Goal: Task Accomplishment & Management: Use online tool/utility

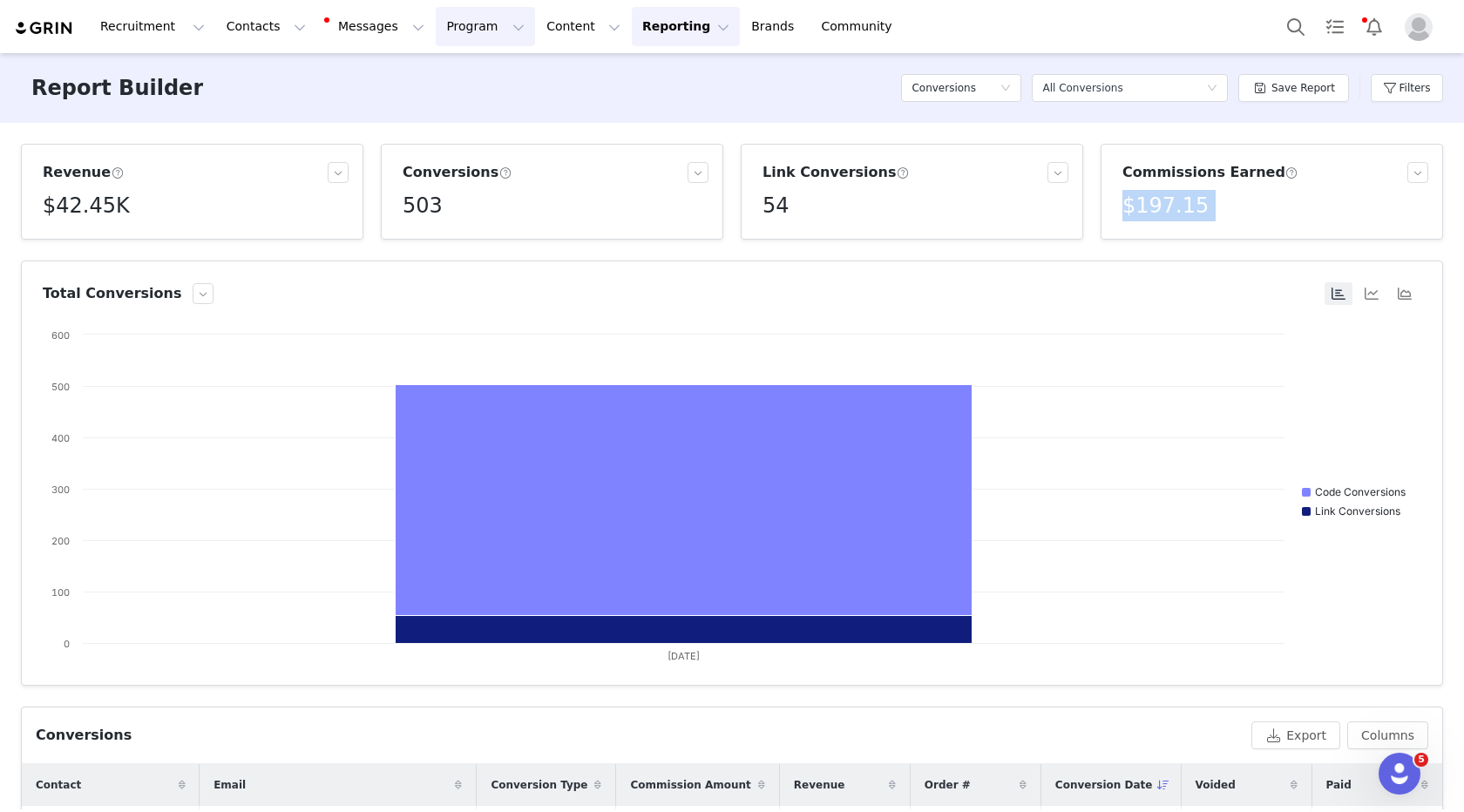
click at [452, 29] on button "Program Program" at bounding box center [484, 26] width 99 height 39
click at [449, 71] on p "Activations" at bounding box center [457, 77] width 67 height 18
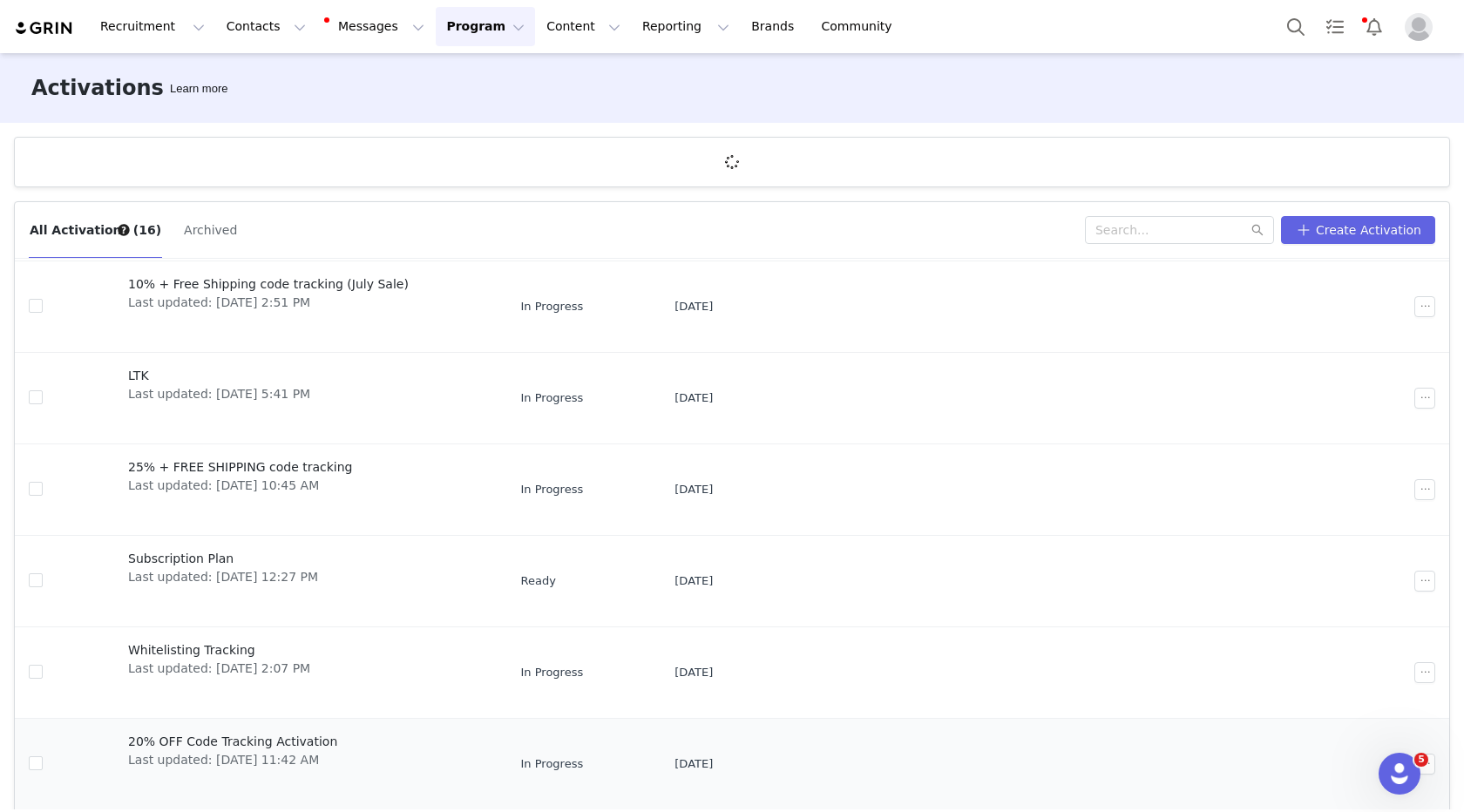
scroll to position [64, 0]
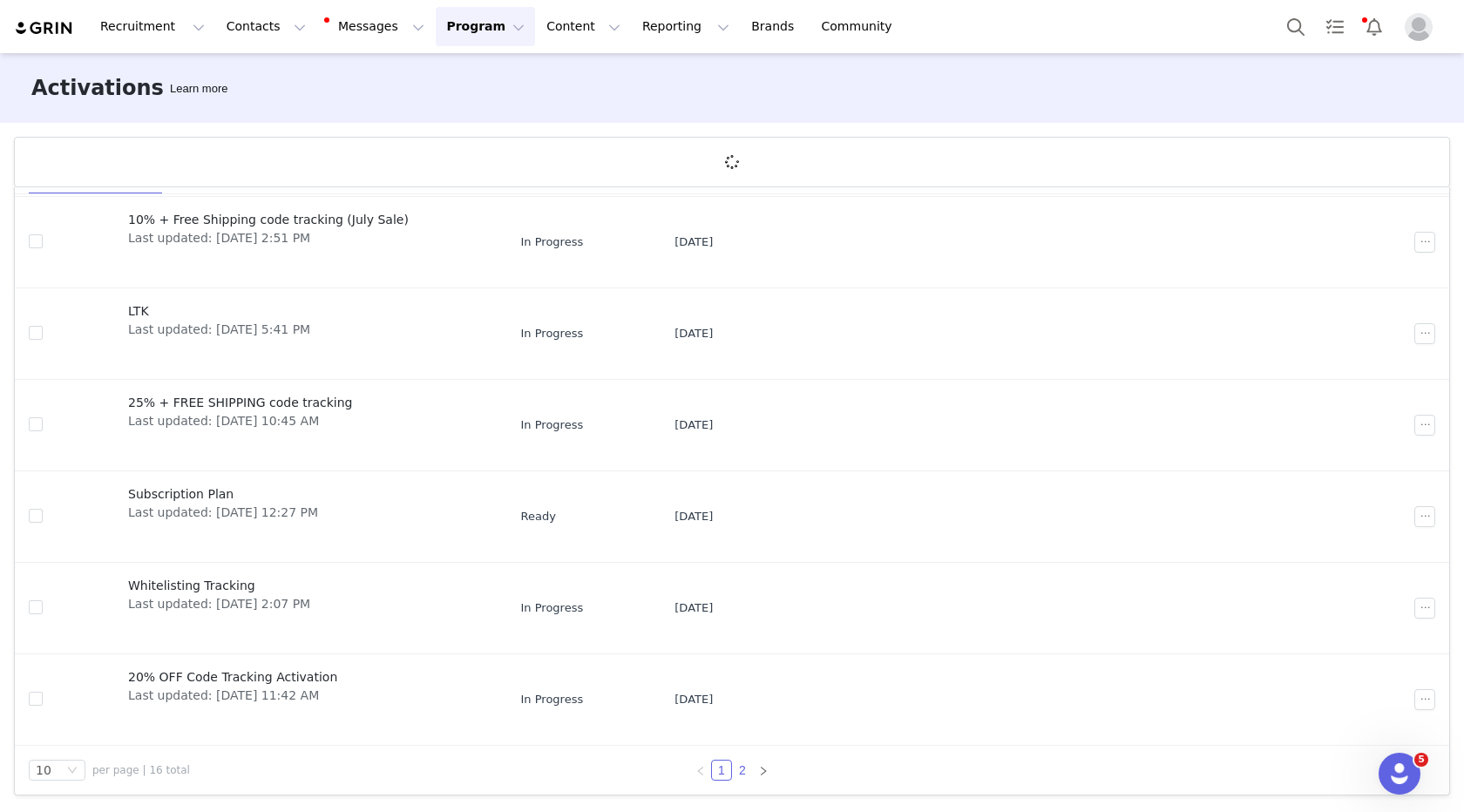
click at [741, 770] on link "2" at bounding box center [742, 771] width 19 height 19
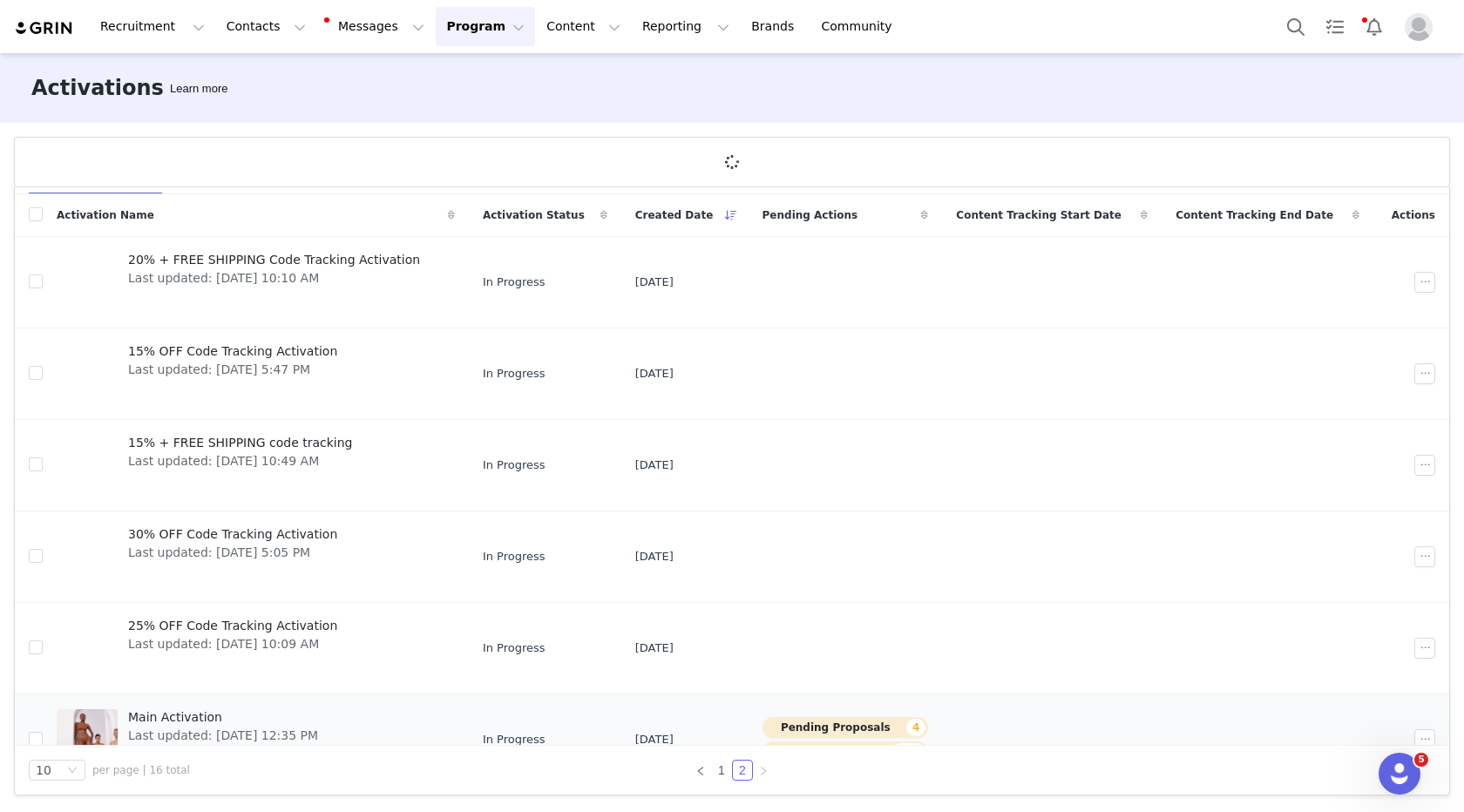
click at [179, 728] on span "Last updated: [DATE] 12:35 PM" at bounding box center [223, 735] width 190 height 18
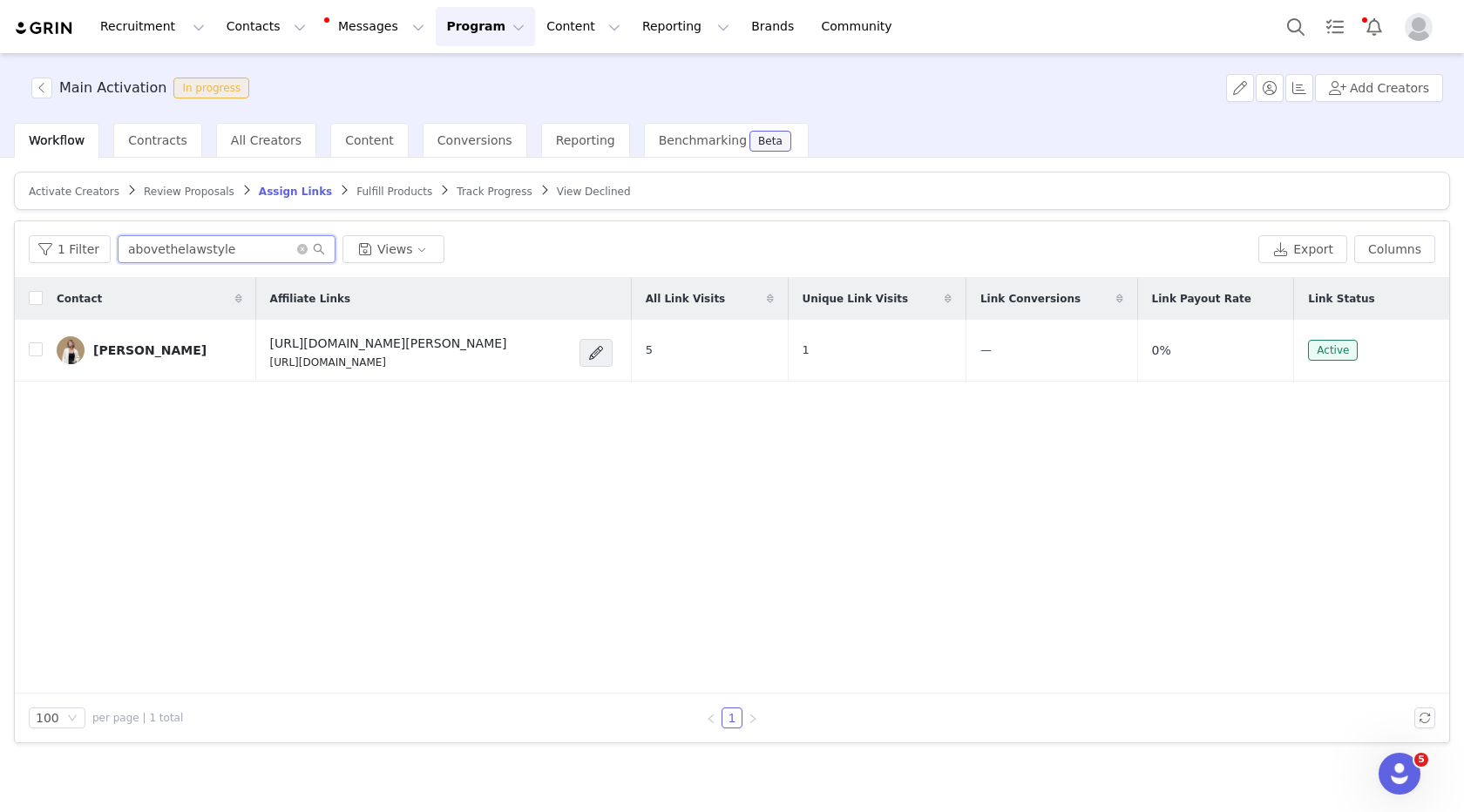
click at [263, 256] on input "abovethelawstyle" at bounding box center [226, 249] width 218 height 28
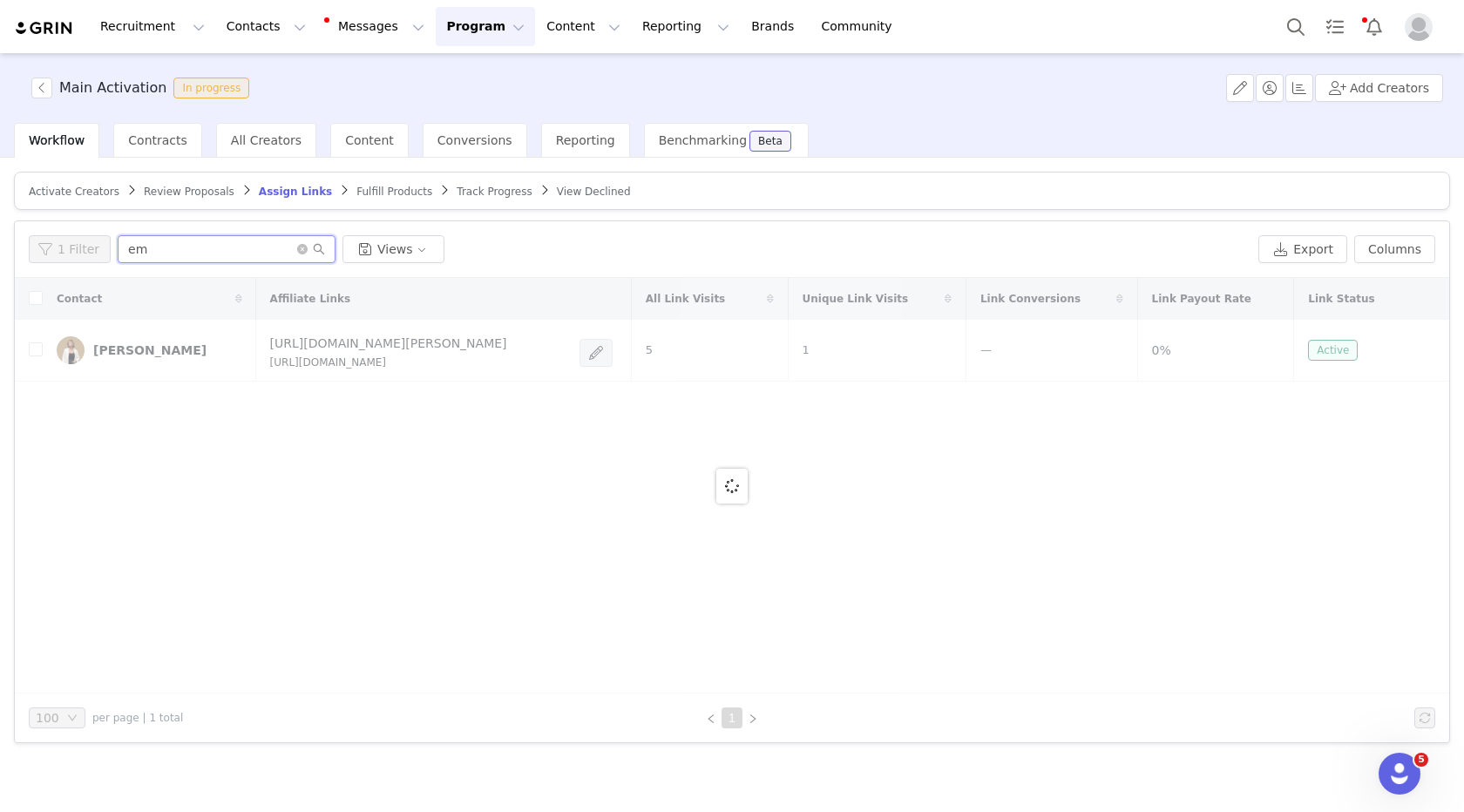
type input "e"
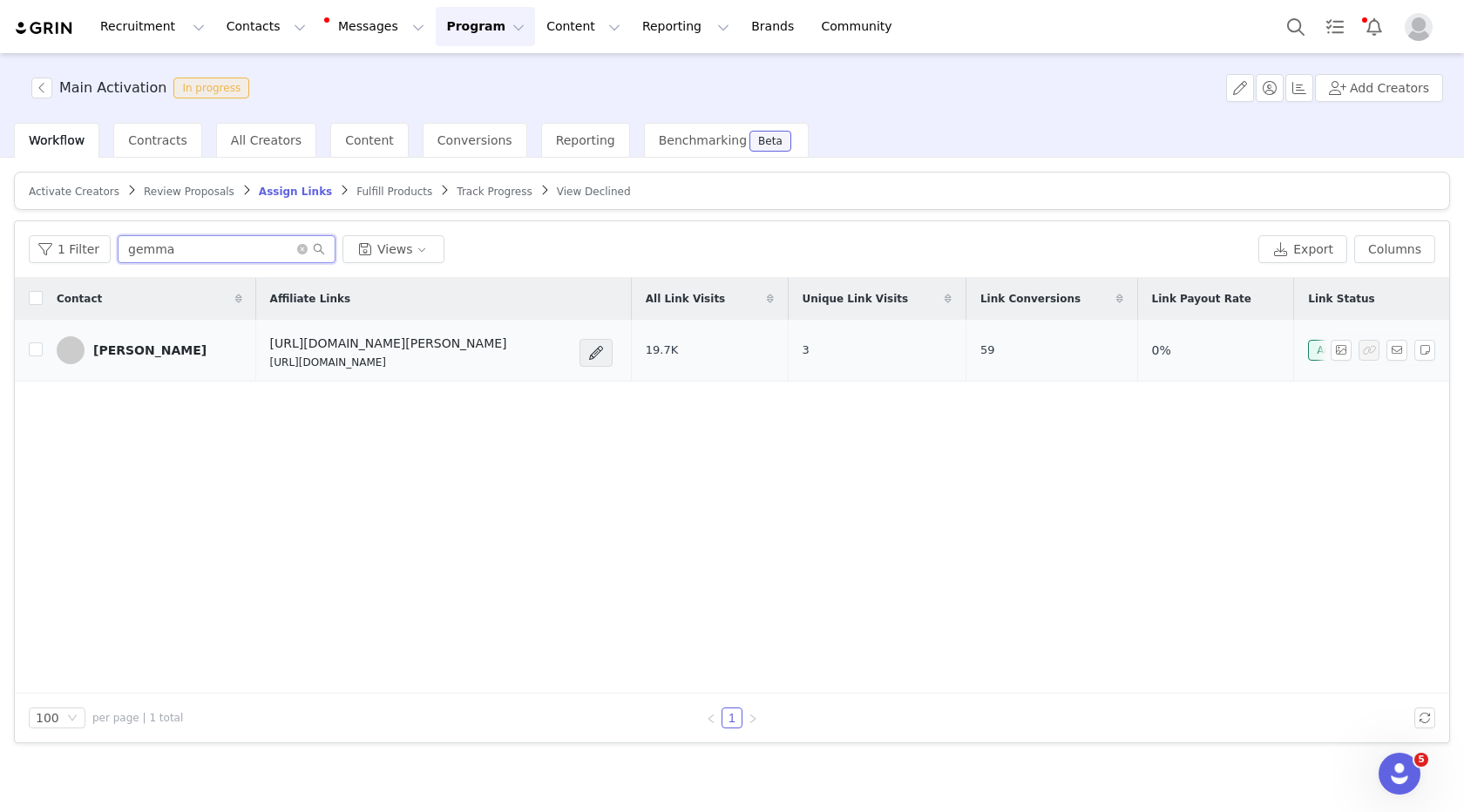
type input "gemma"
click at [320, 365] on p "[URL][DOMAIN_NAME]" at bounding box center [388, 362] width 237 height 15
copy div "[URL][DOMAIN_NAME]"
